Goal: Transaction & Acquisition: Book appointment/travel/reservation

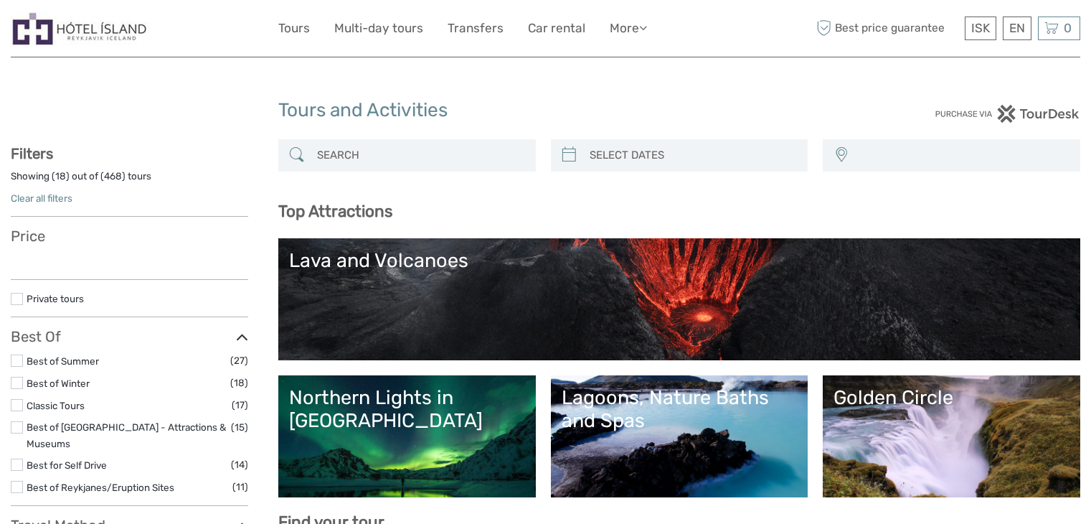
select select
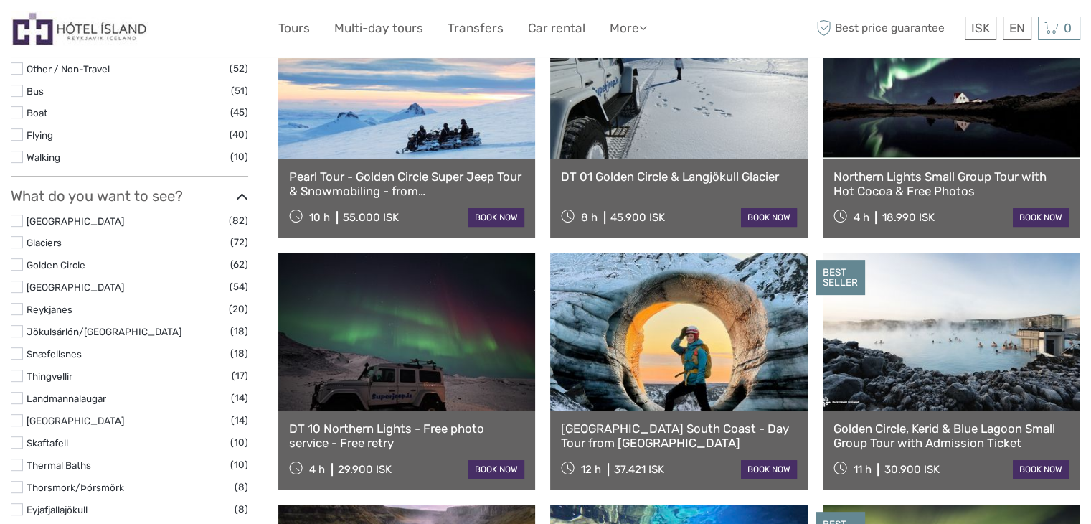
select select
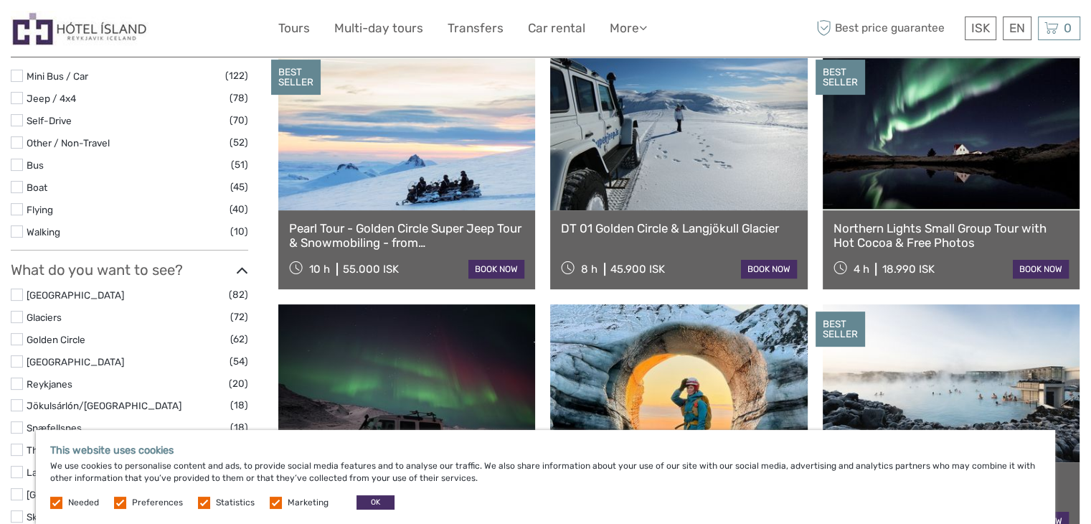
scroll to position [498, 0]
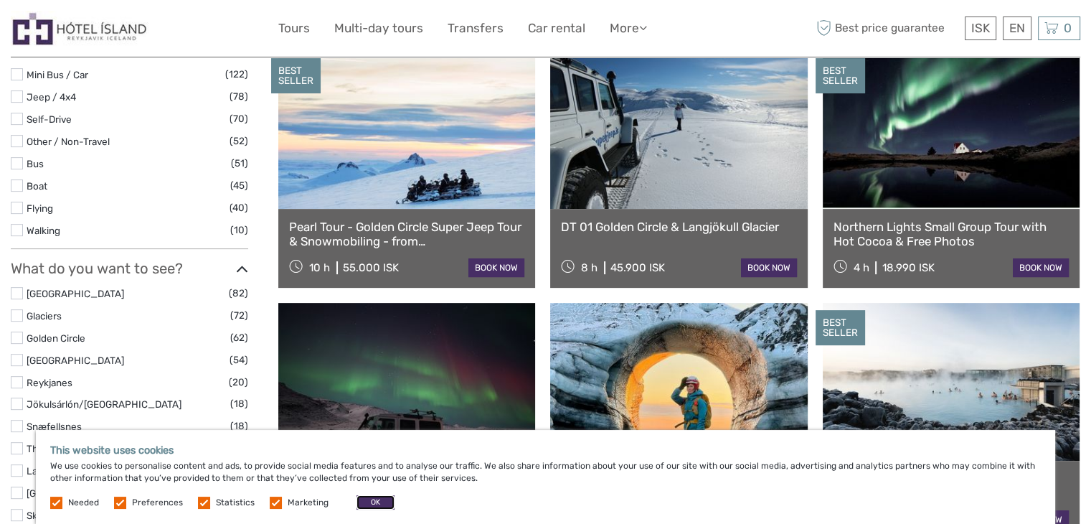
click at [375, 499] on button "OK" at bounding box center [375, 502] width 38 height 14
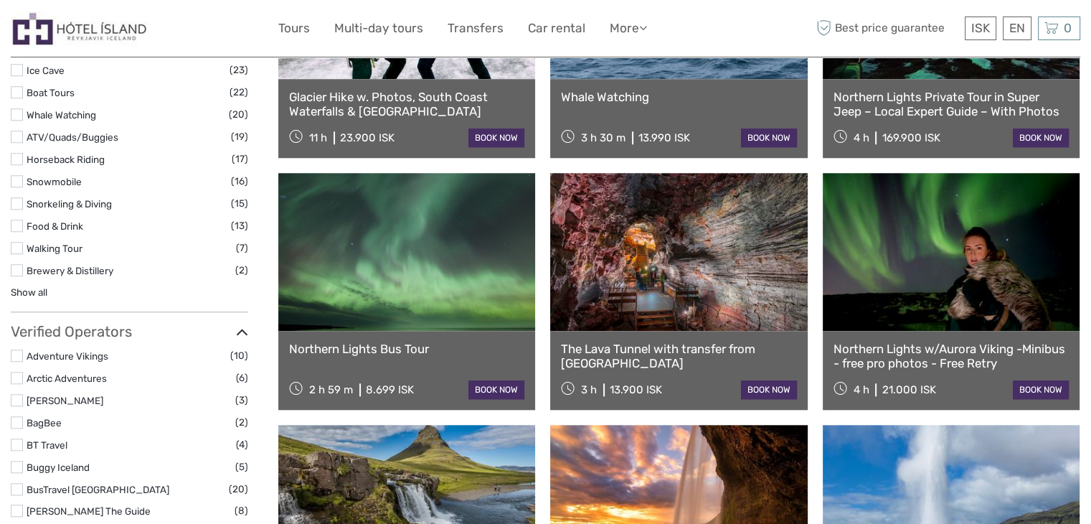
scroll to position [1384, 0]
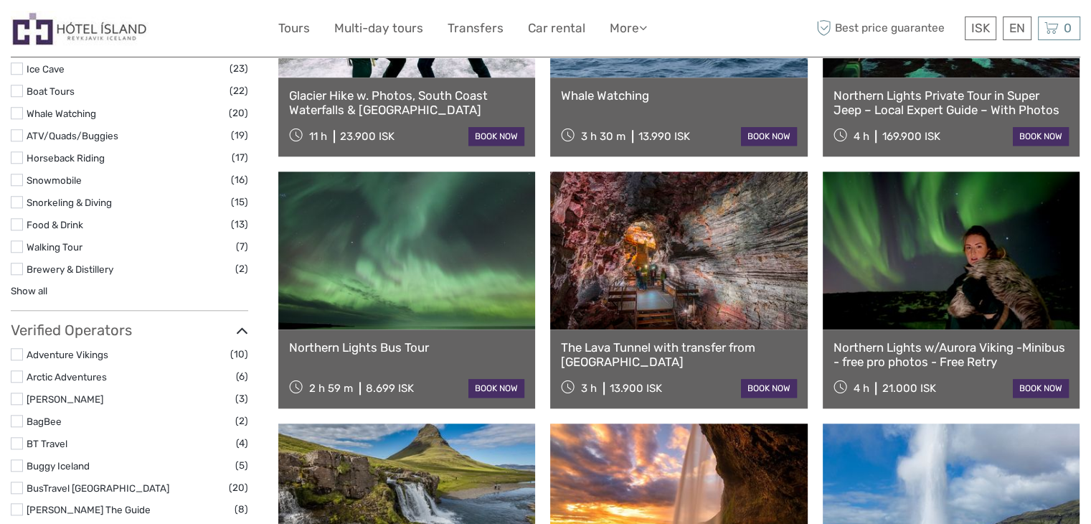
click at [485, 383] on link "book now" at bounding box center [496, 388] width 56 height 19
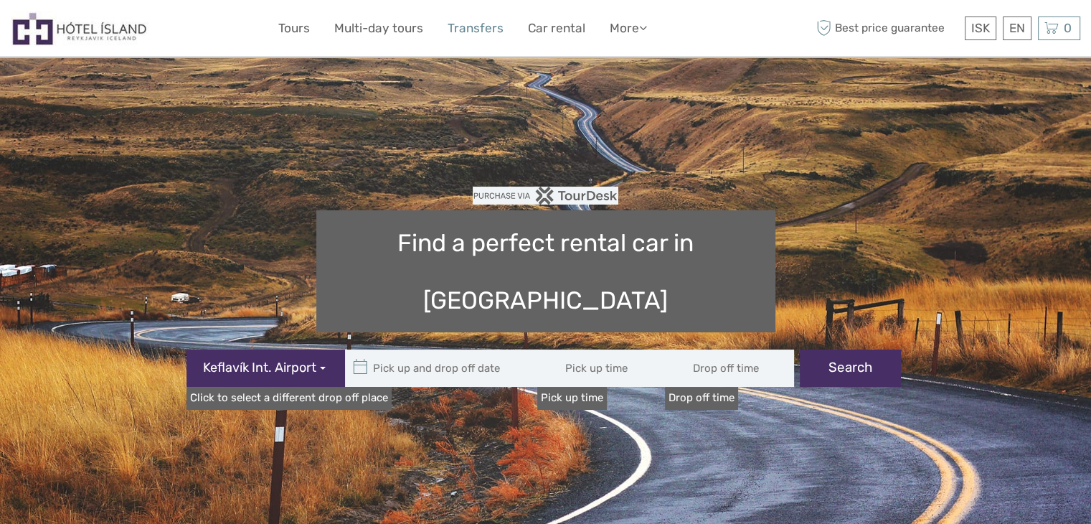
type input "08:00"
click at [476, 27] on link "Transfers" at bounding box center [476, 28] width 56 height 21
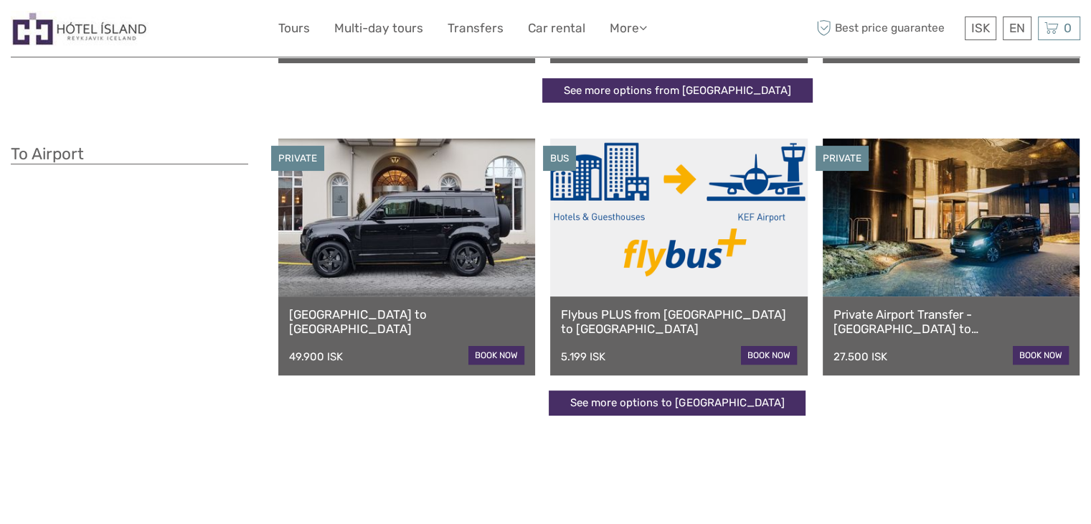
scroll to position [310, 0]
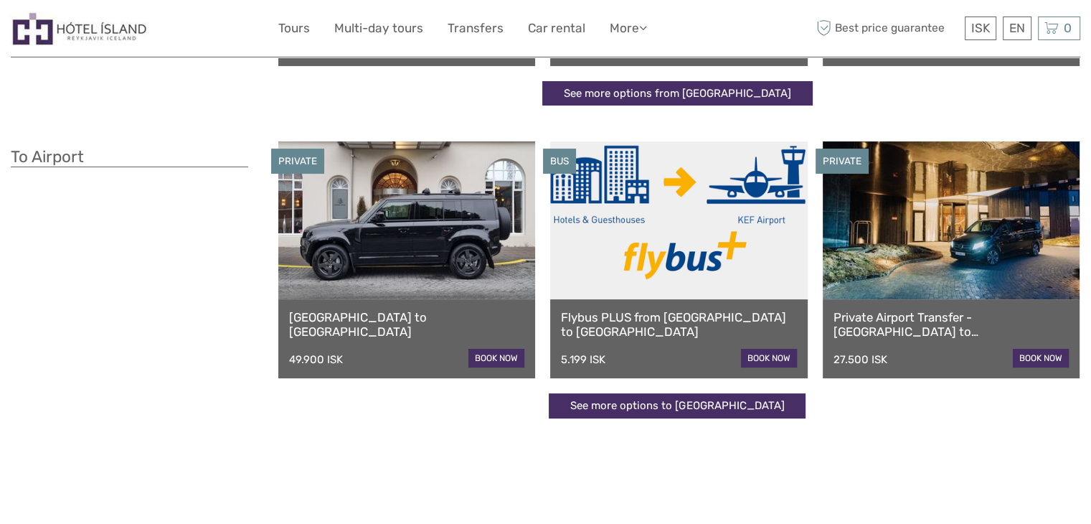
click at [732, 415] on link "See more options to Keflavík airport" at bounding box center [677, 405] width 257 height 25
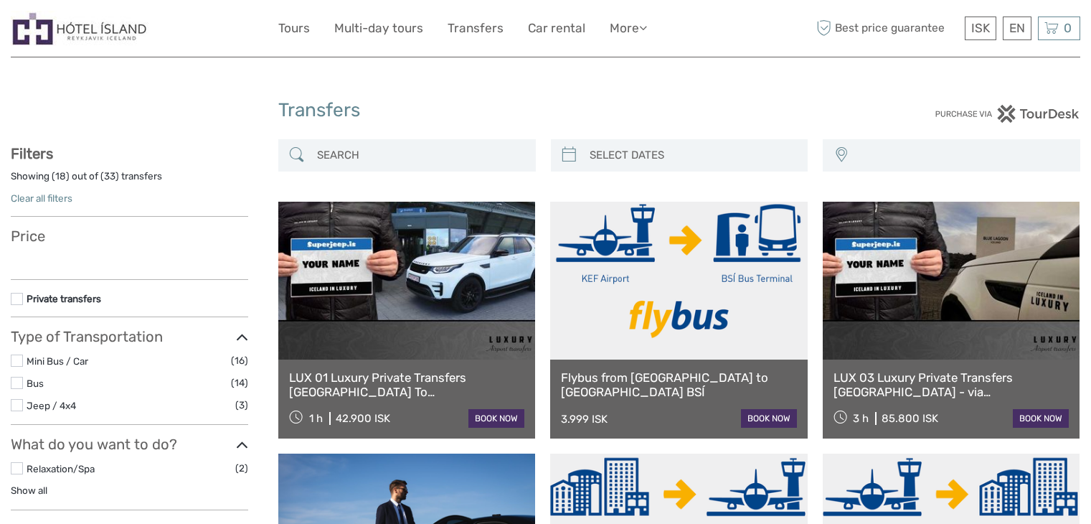
select select
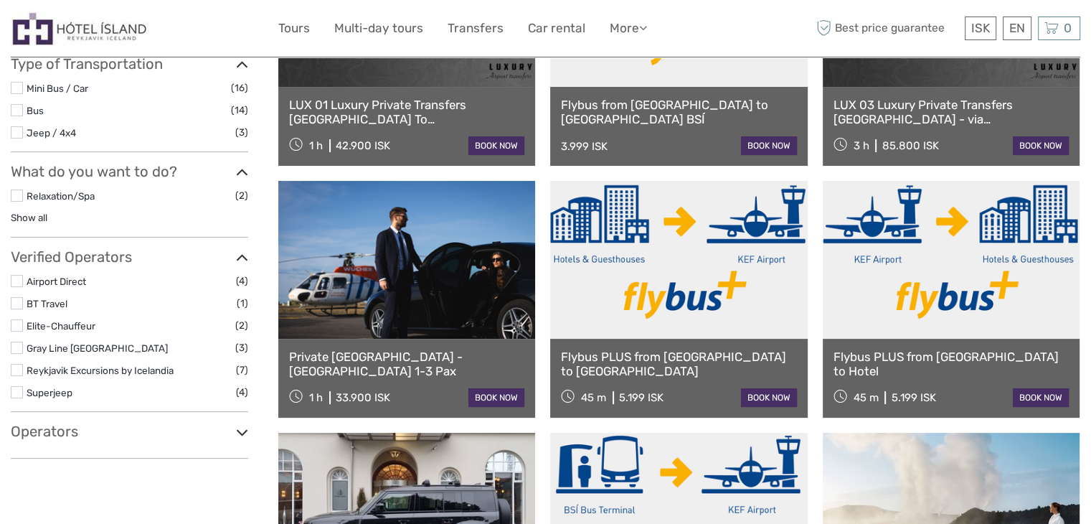
scroll to position [342, 0]
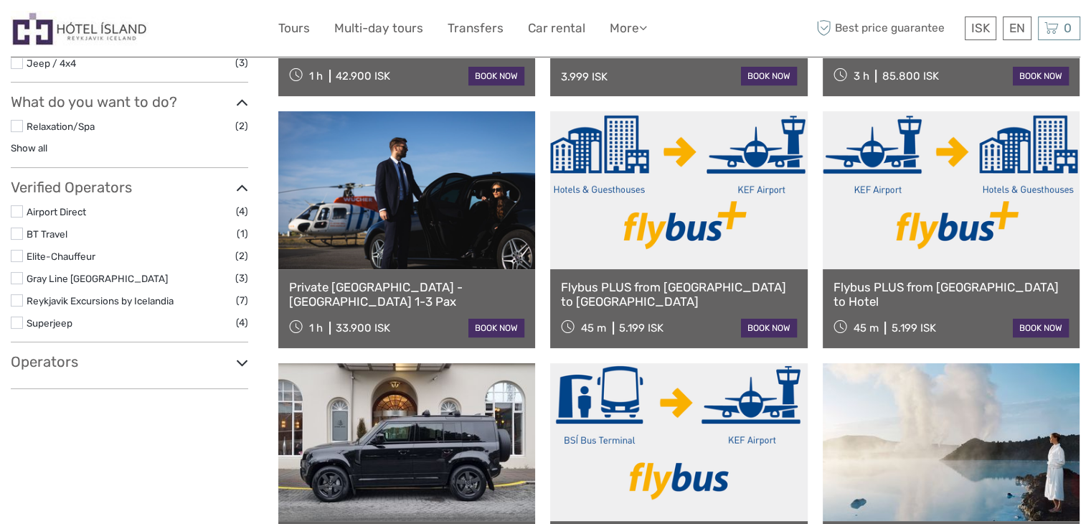
select select
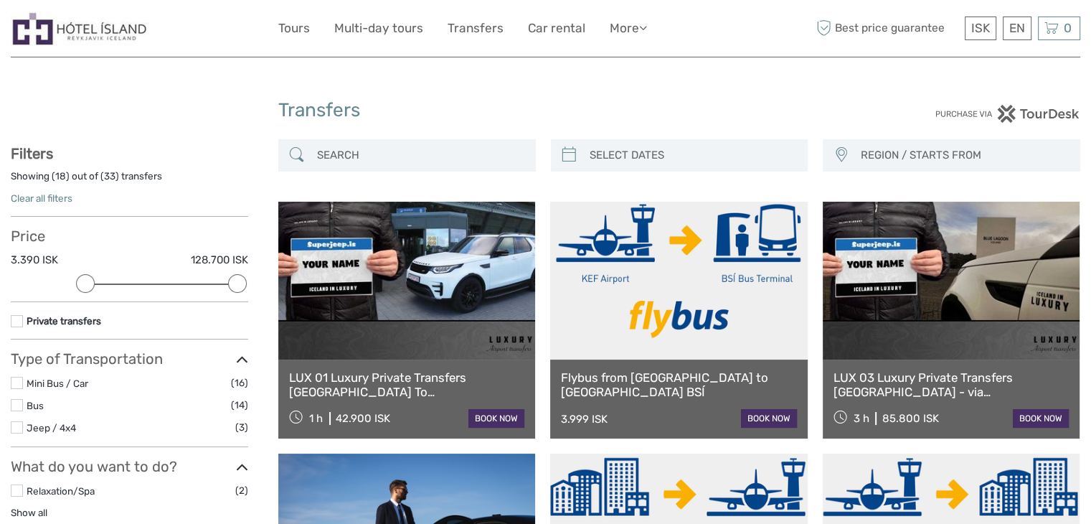
scroll to position [0, 0]
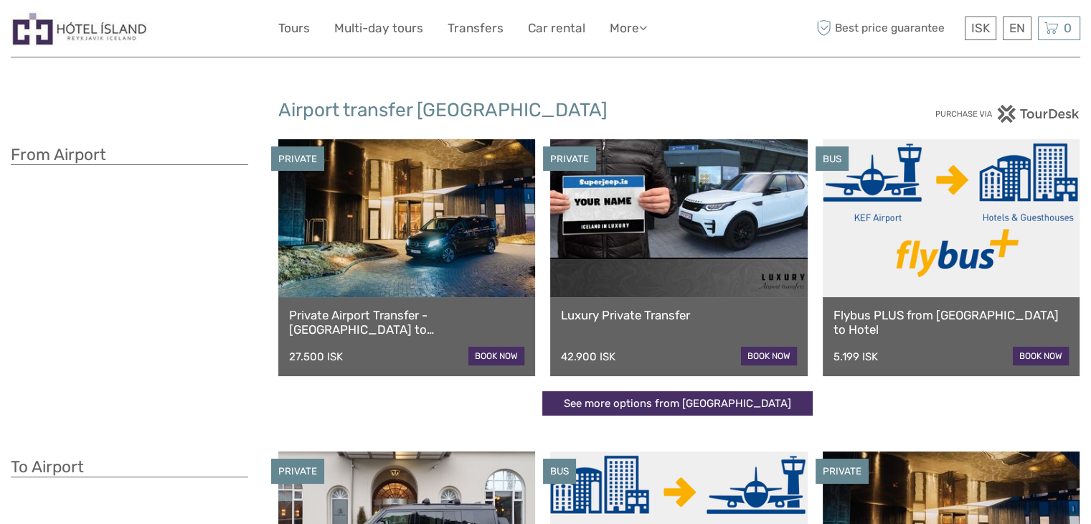
click at [319, 351] on div "27.500 ISK" at bounding box center [316, 356] width 54 height 13
click at [428, 320] on link "Private Airport Transfer - [GEOGRAPHIC_DATA] to [GEOGRAPHIC_DATA]" at bounding box center [406, 322] width 235 height 29
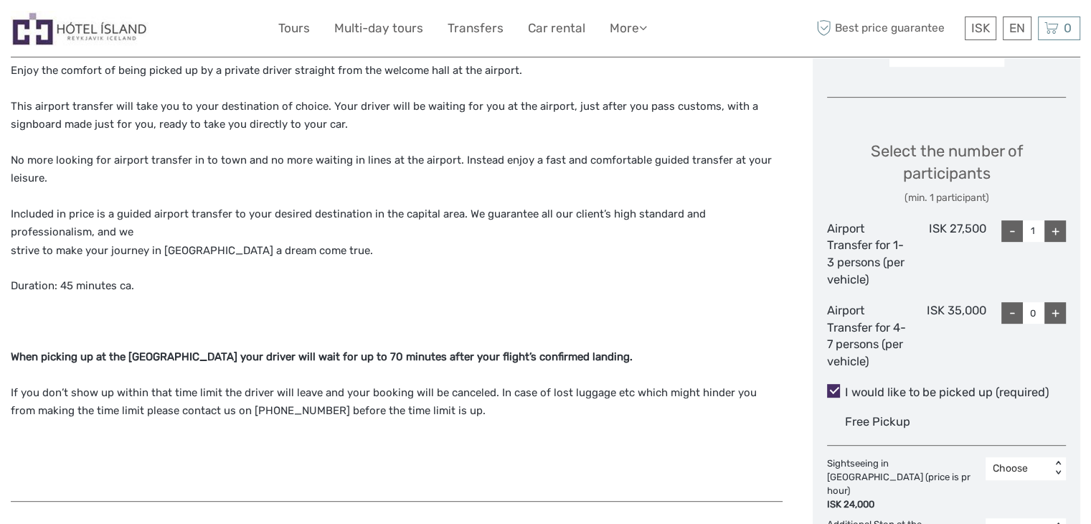
scroll to position [561, 0]
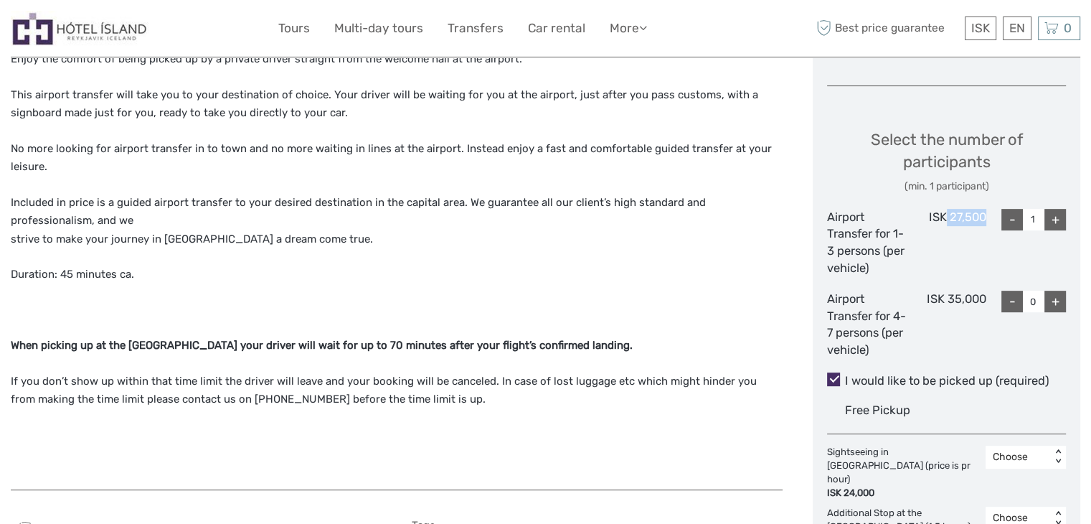
drag, startPoint x: 947, startPoint y: 214, endPoint x: 988, endPoint y: 217, distance: 41.7
click at [988, 217] on div "Airport Transfer for 1-3 persons (per vehicle) ISK 27,500 - 1 +" at bounding box center [946, 242] width 239 height 67
click at [966, 272] on div "ISK 27,500" at bounding box center [947, 242] width 80 height 67
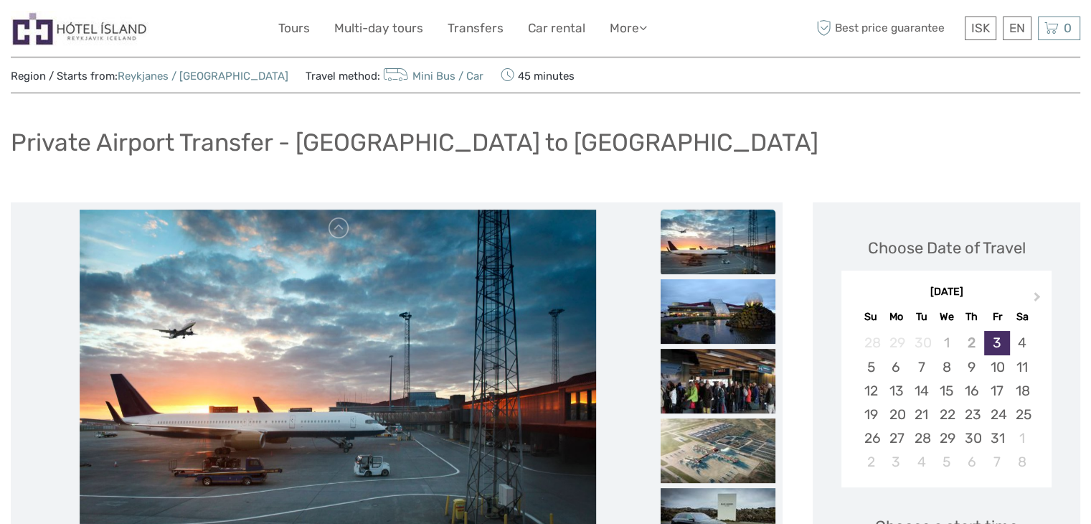
scroll to position [0, 0]
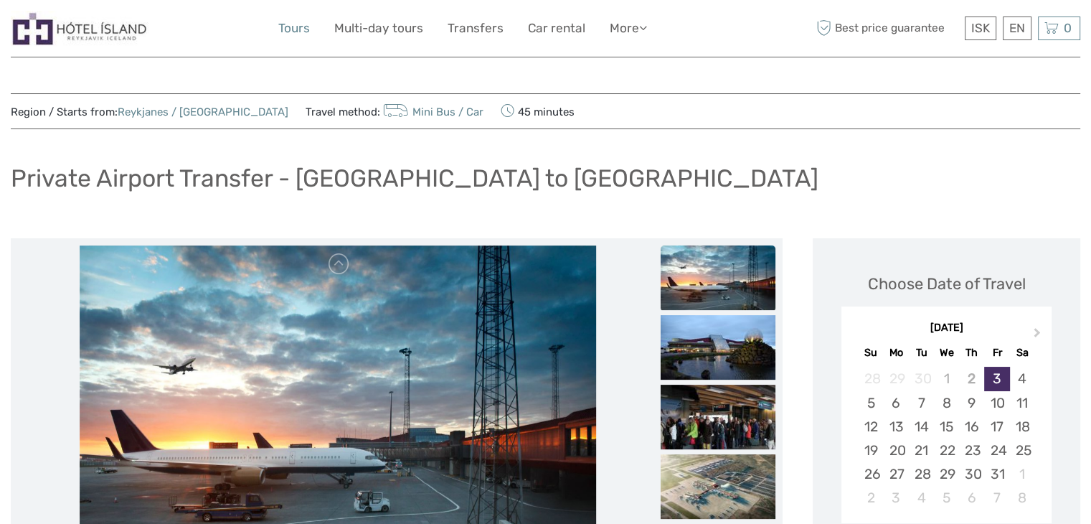
click at [300, 25] on link "Tours" at bounding box center [294, 28] width 32 height 21
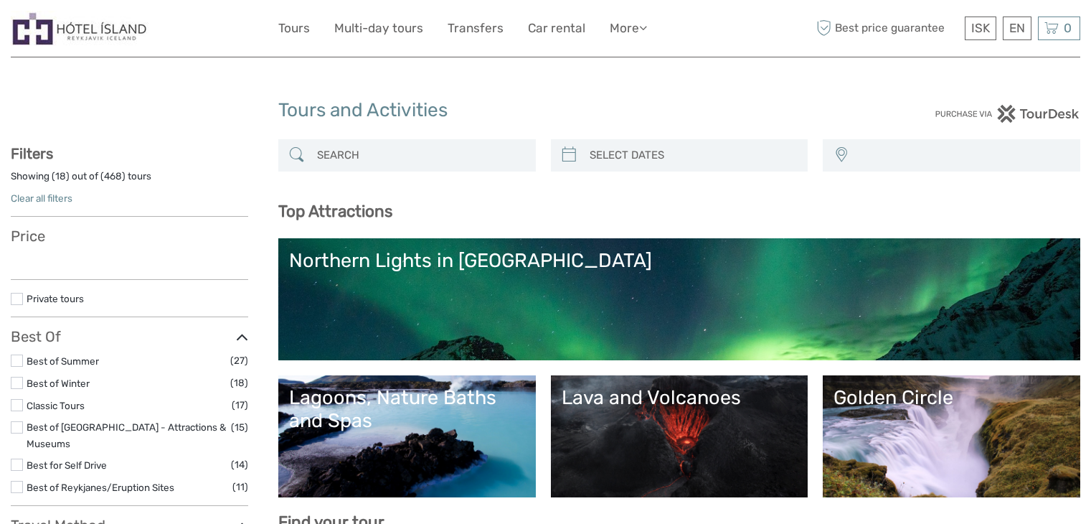
select select
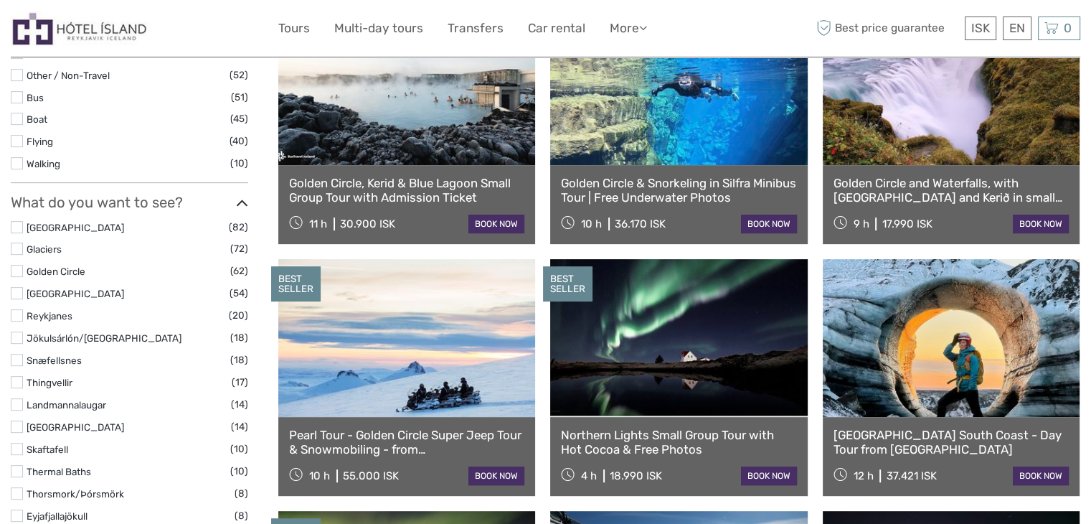
select select
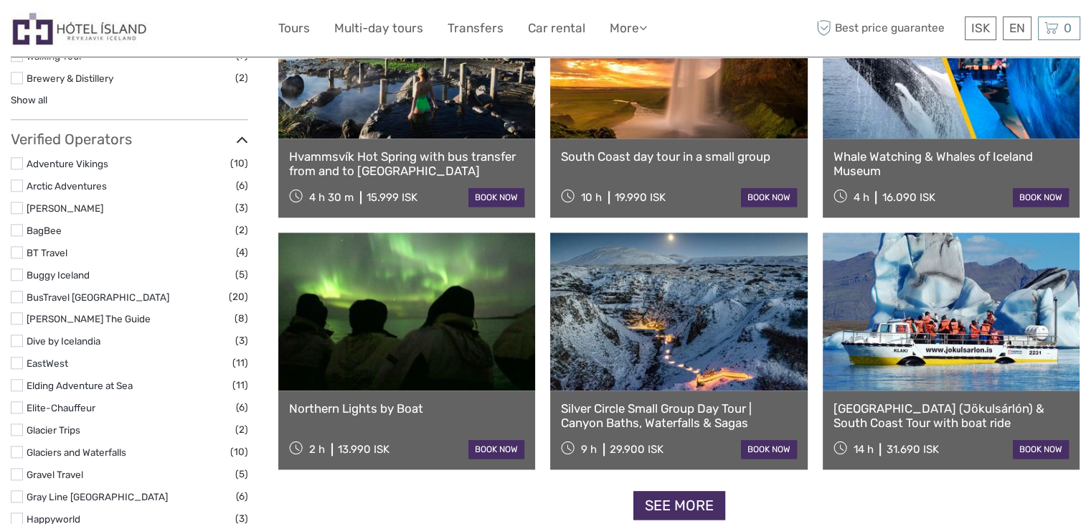
scroll to position [1572, 0]
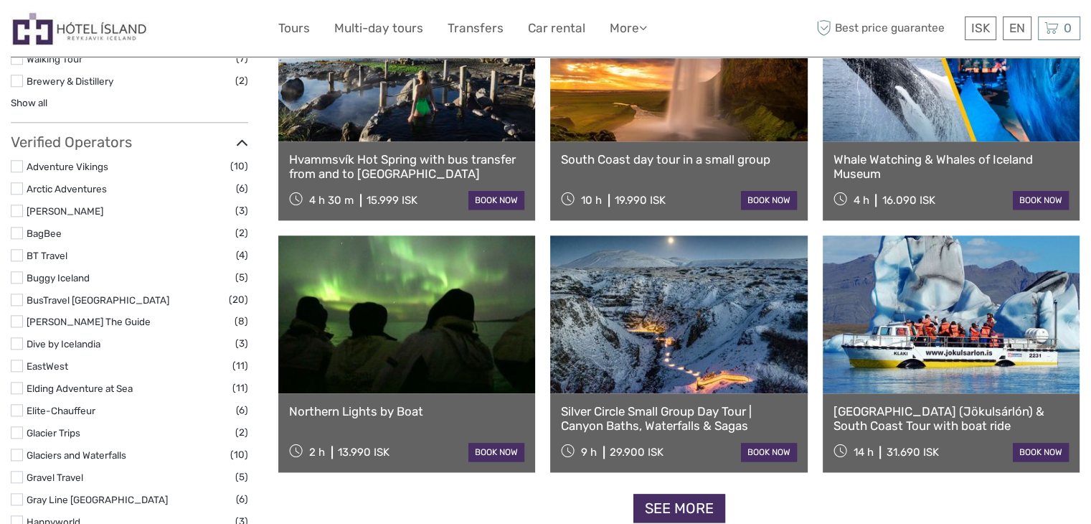
click at [439, 351] on link at bounding box center [406, 314] width 257 height 158
